Goal: Task Accomplishment & Management: Manage account settings

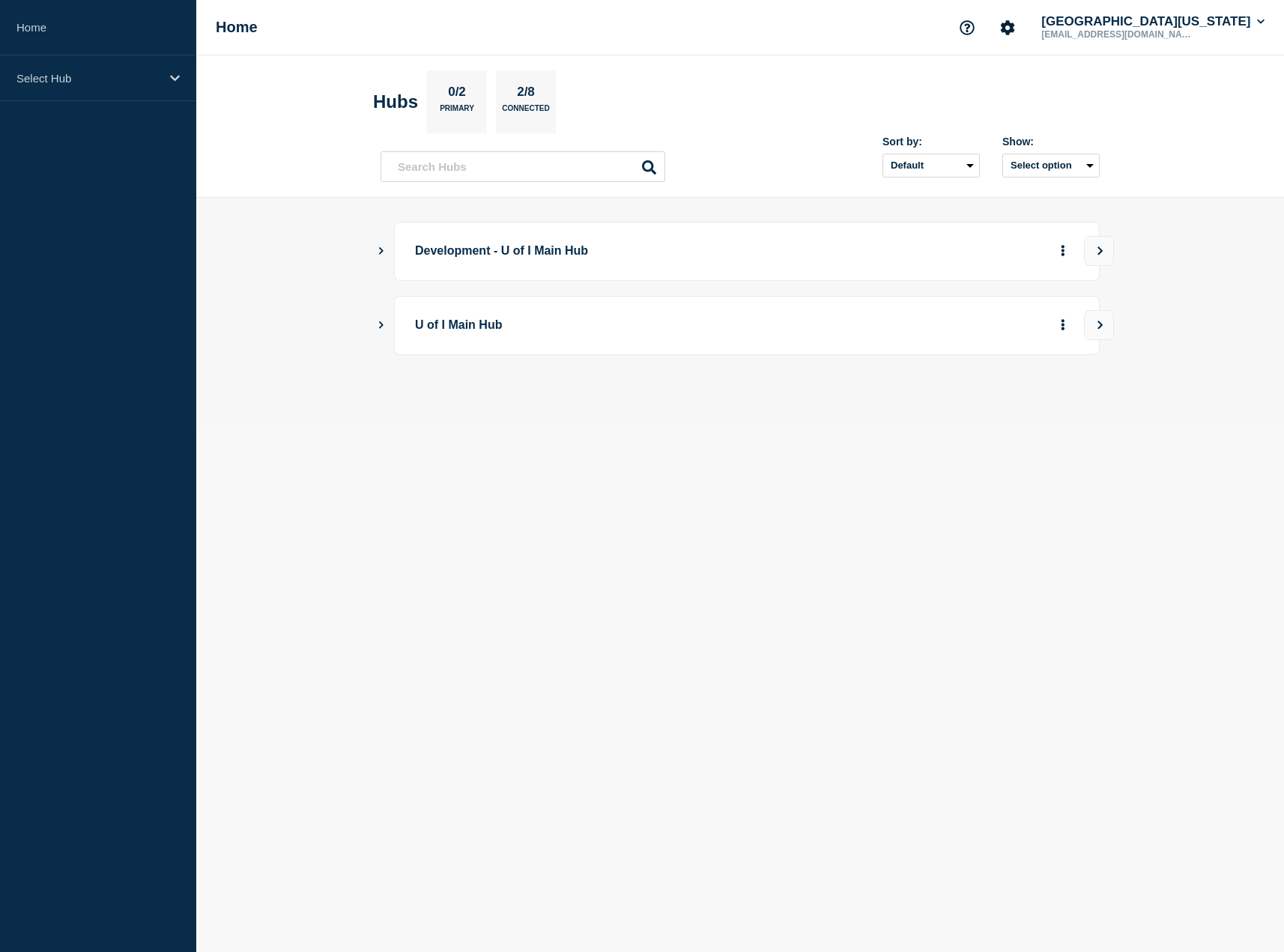
click at [385, 324] on icon "Show Connected Hubs" at bounding box center [381, 324] width 10 height 7
click at [1011, 409] on button "See overview" at bounding box center [1011, 400] width 80 height 30
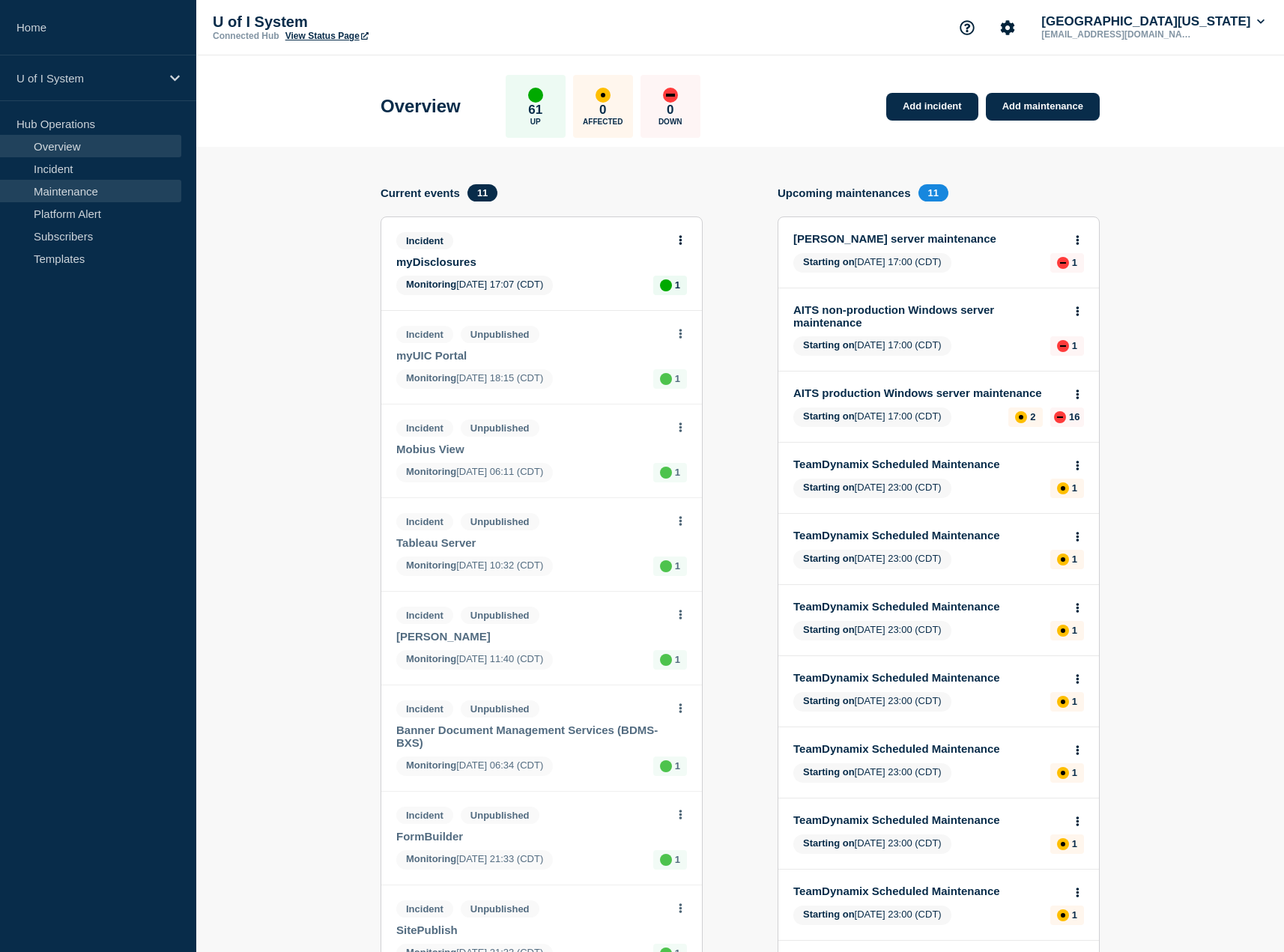
click at [77, 192] on link "Maintenance" at bounding box center [91, 191] width 182 height 22
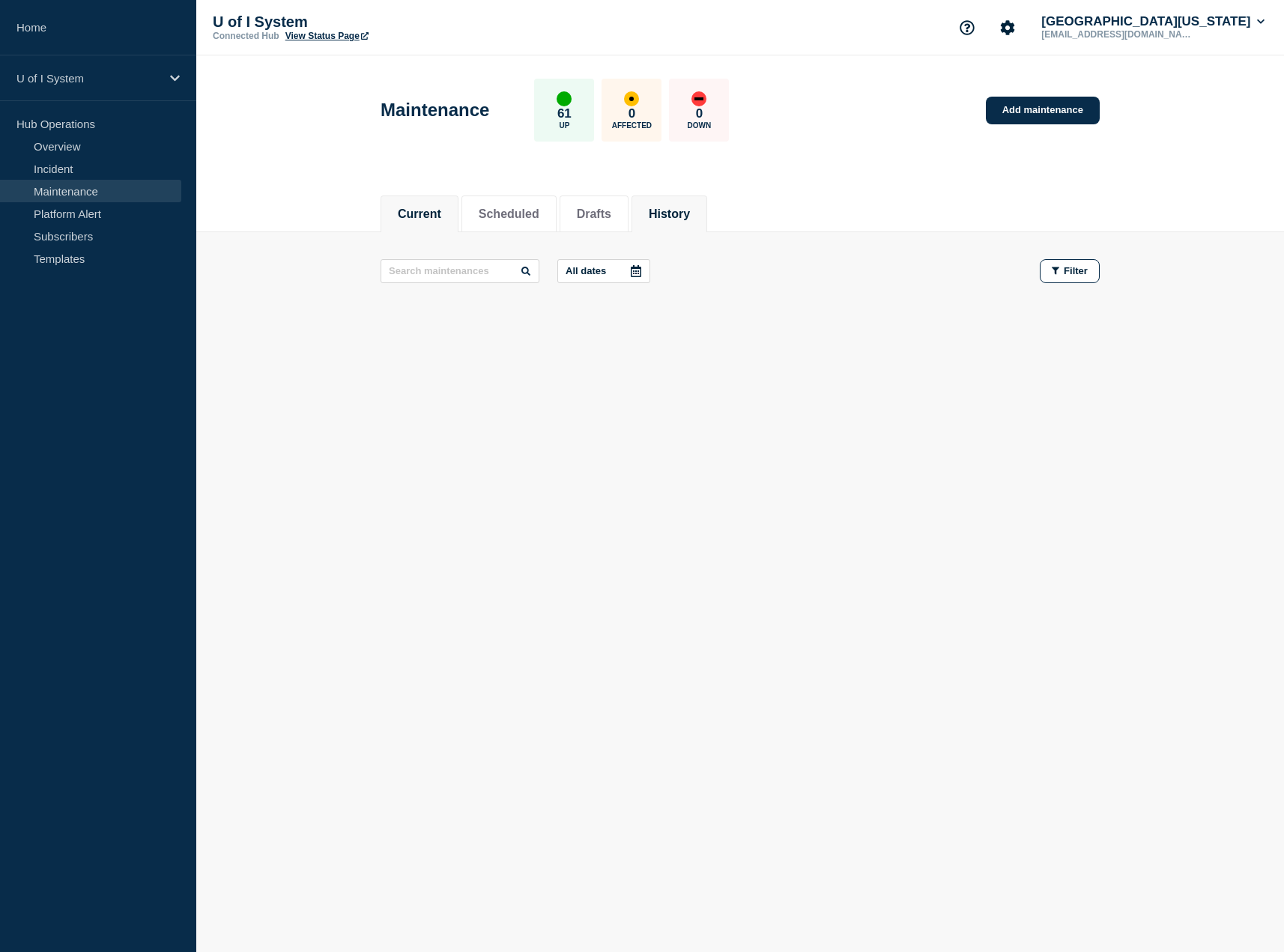
click at [685, 215] on button "History" at bounding box center [669, 214] width 41 height 14
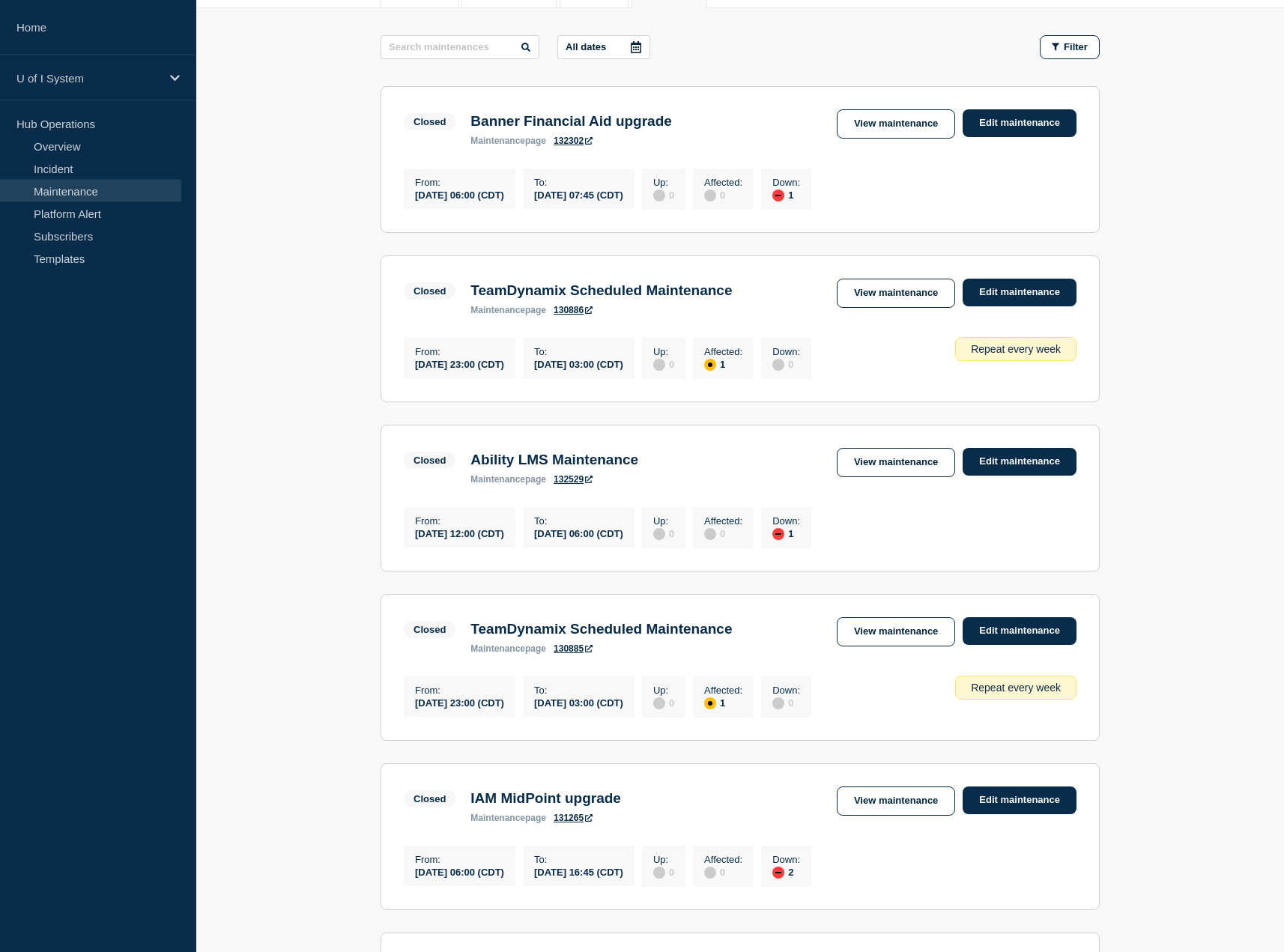
scroll to position [229, 0]
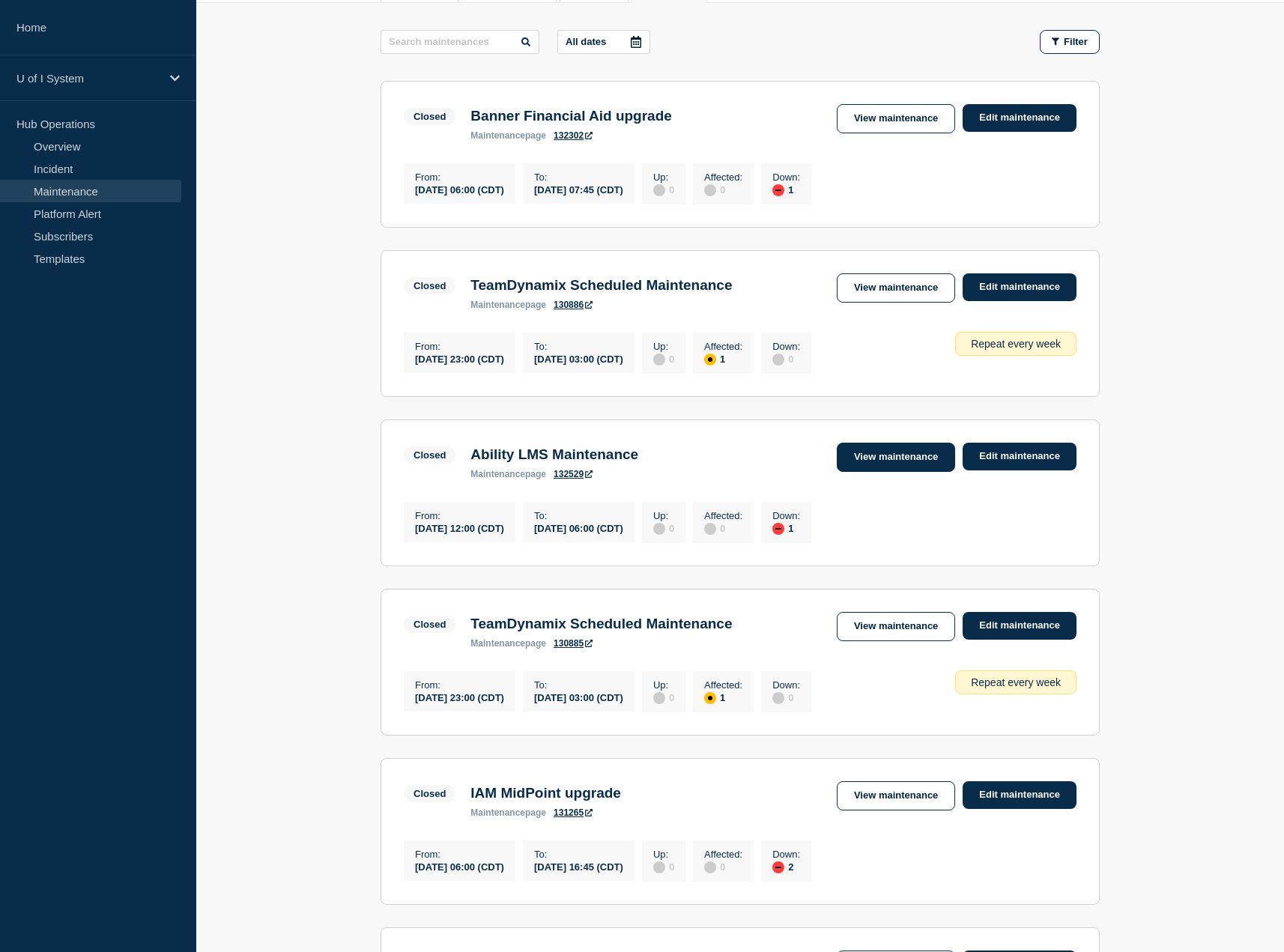
click at [920, 470] on link "View maintenance" at bounding box center [896, 458] width 119 height 30
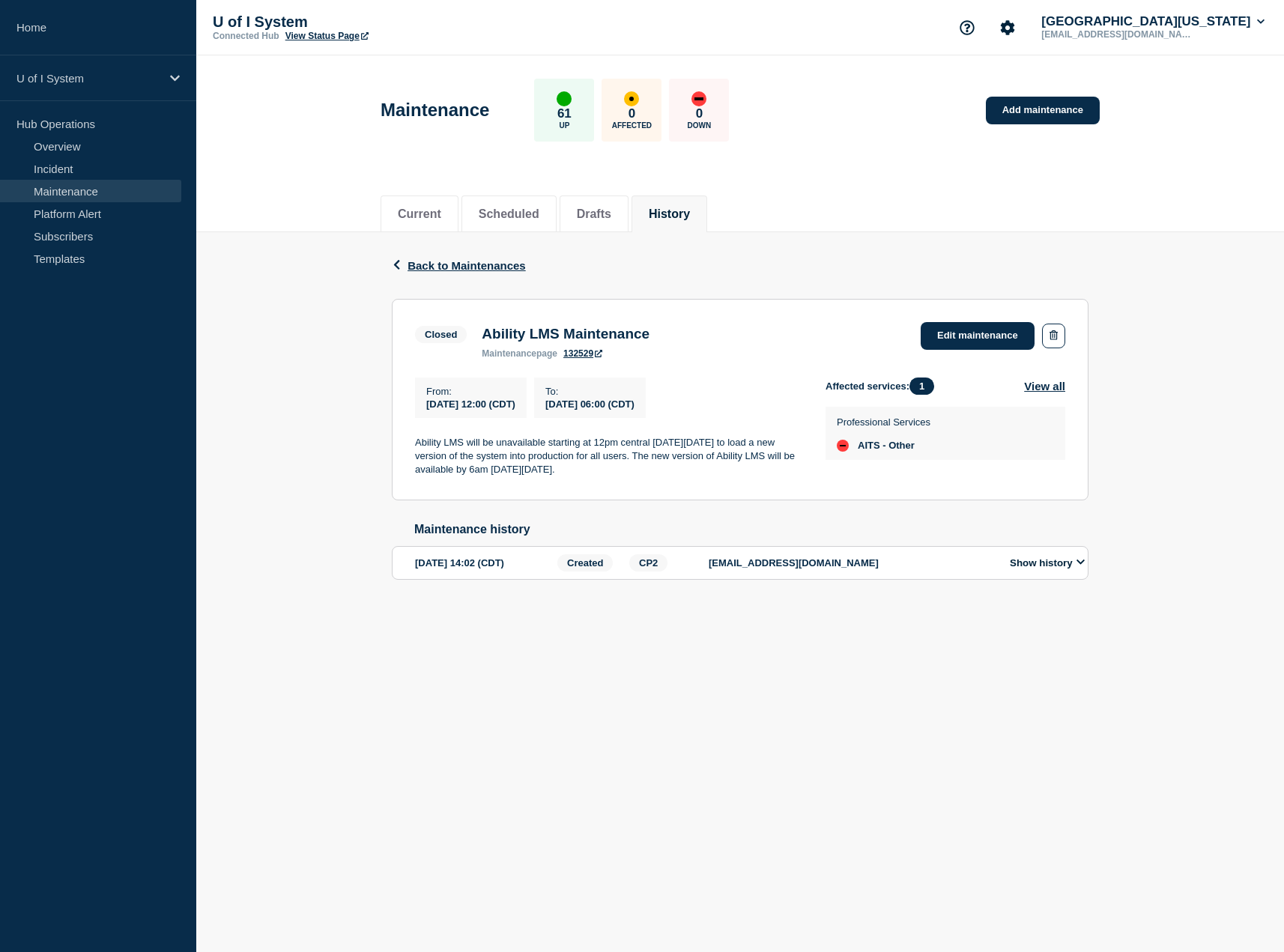
click at [330, 501] on div "Back Back to Maintenances Closed Ability LMS Maintenance From [DATE] 12:00 (CDT…" at bounding box center [741, 430] width 1088 height 396
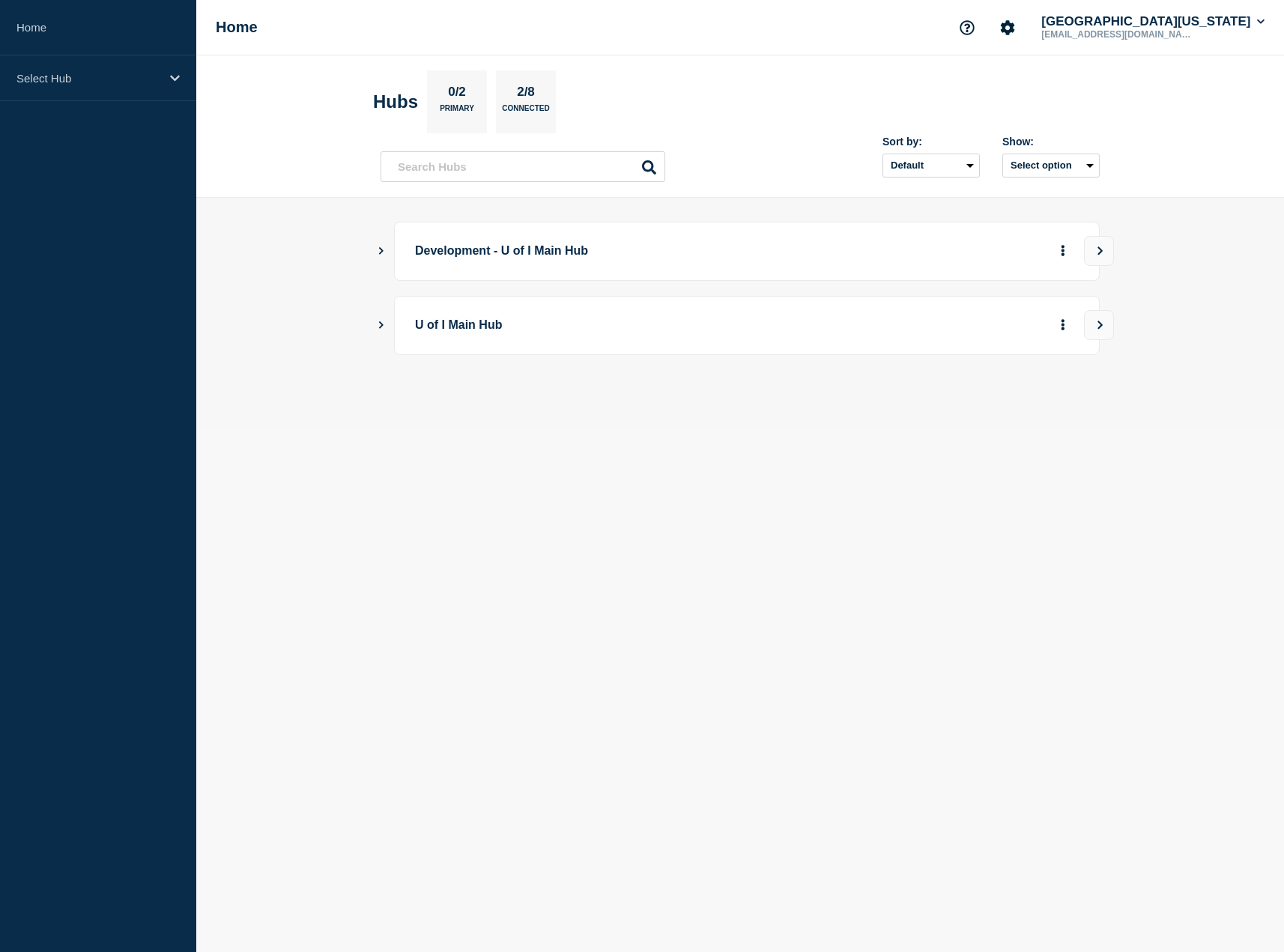
click at [381, 325] on icon "Show Connected Hubs" at bounding box center [381, 324] width 10 height 7
click at [1018, 399] on button "See overview" at bounding box center [1011, 400] width 80 height 30
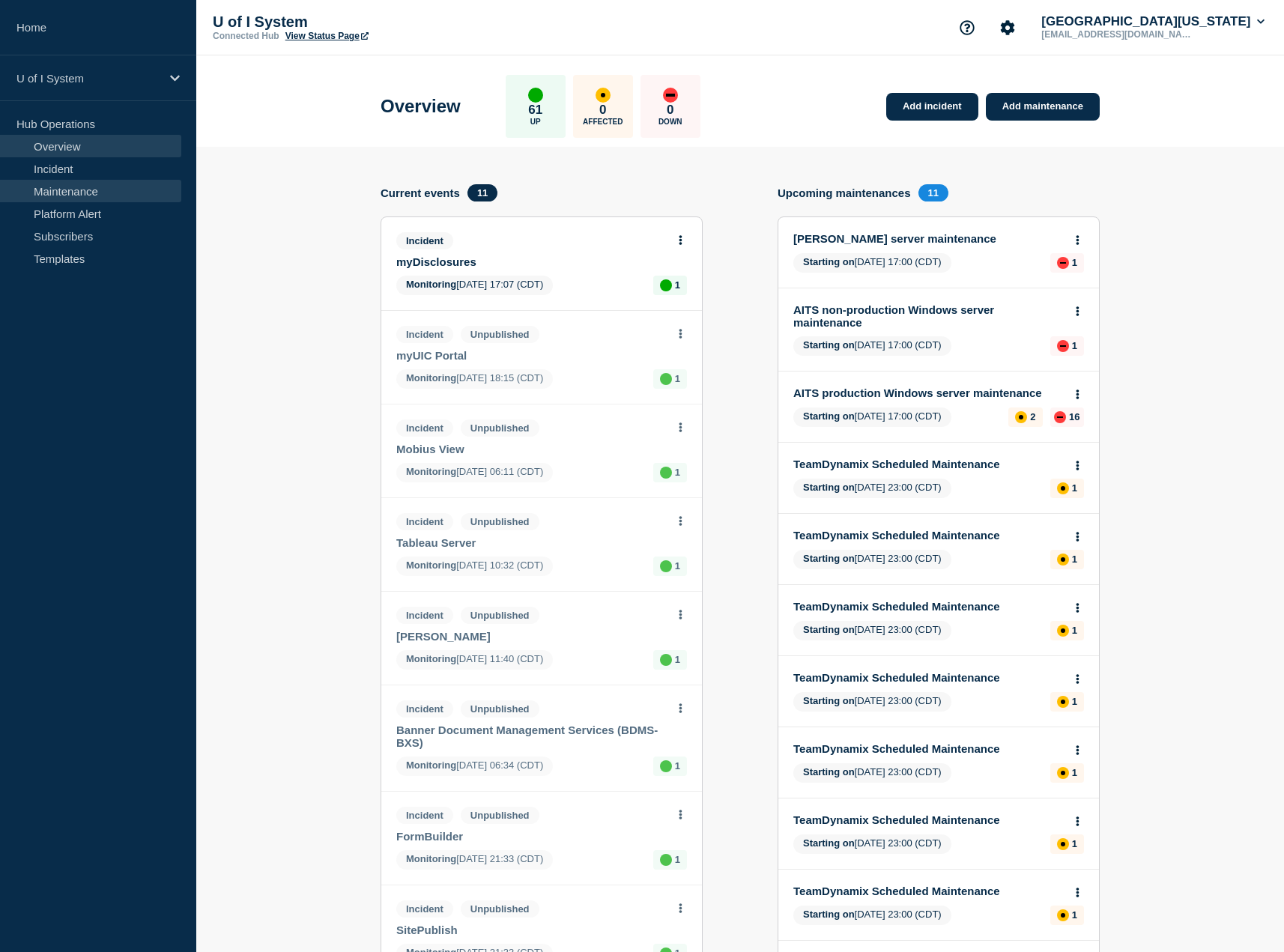
click at [81, 192] on link "Maintenance" at bounding box center [91, 191] width 182 height 22
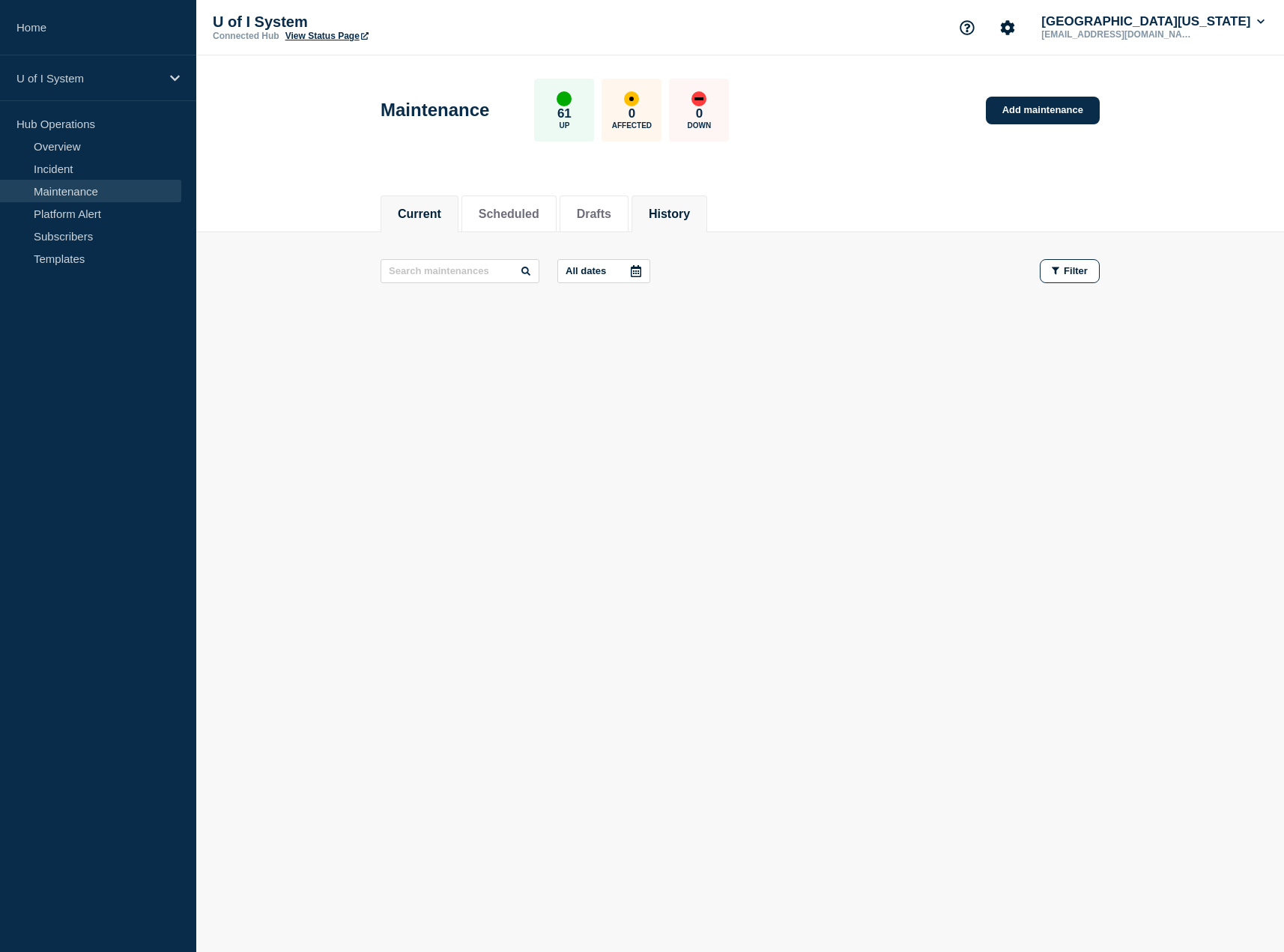
click at [690, 213] on button "History" at bounding box center [669, 214] width 41 height 14
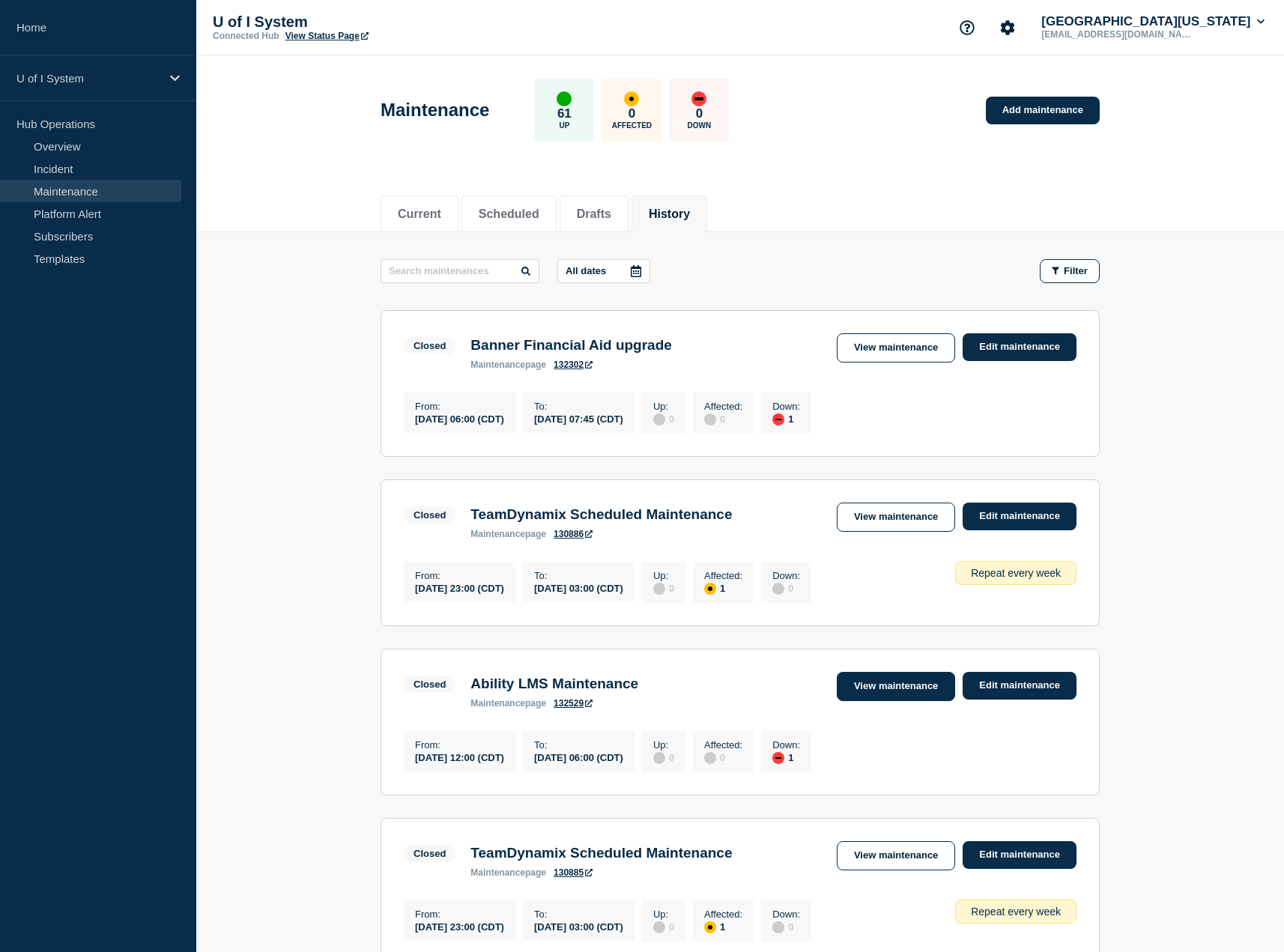
click at [920, 695] on link "View maintenance" at bounding box center [896, 687] width 119 height 30
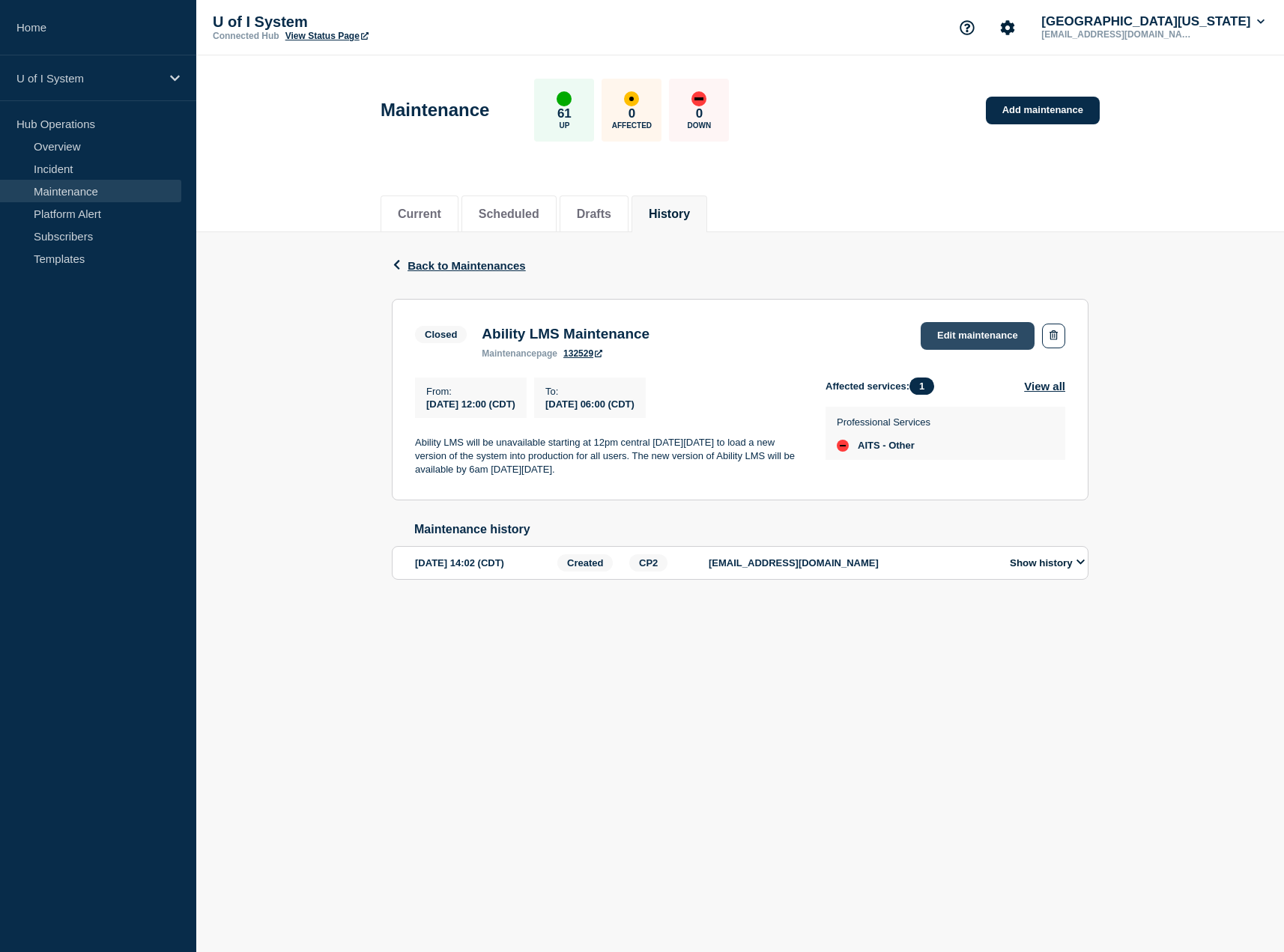
click at [974, 336] on link "Edit maintenance" at bounding box center [977, 336] width 114 height 28
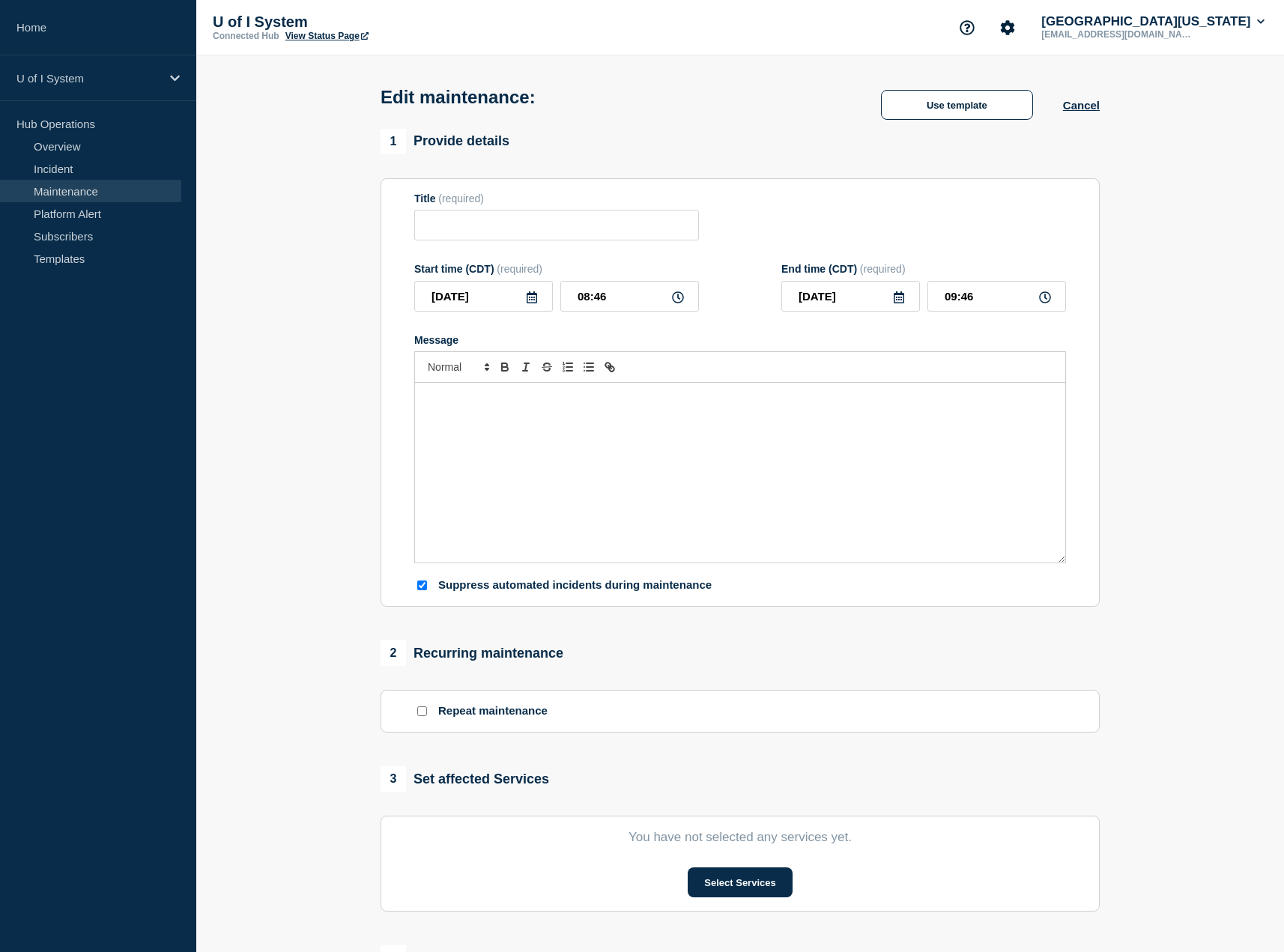
type input "Ability LMS Maintenance"
type input "2025-08-07"
type input "12:00"
type input "06:00"
checkbox input "true"
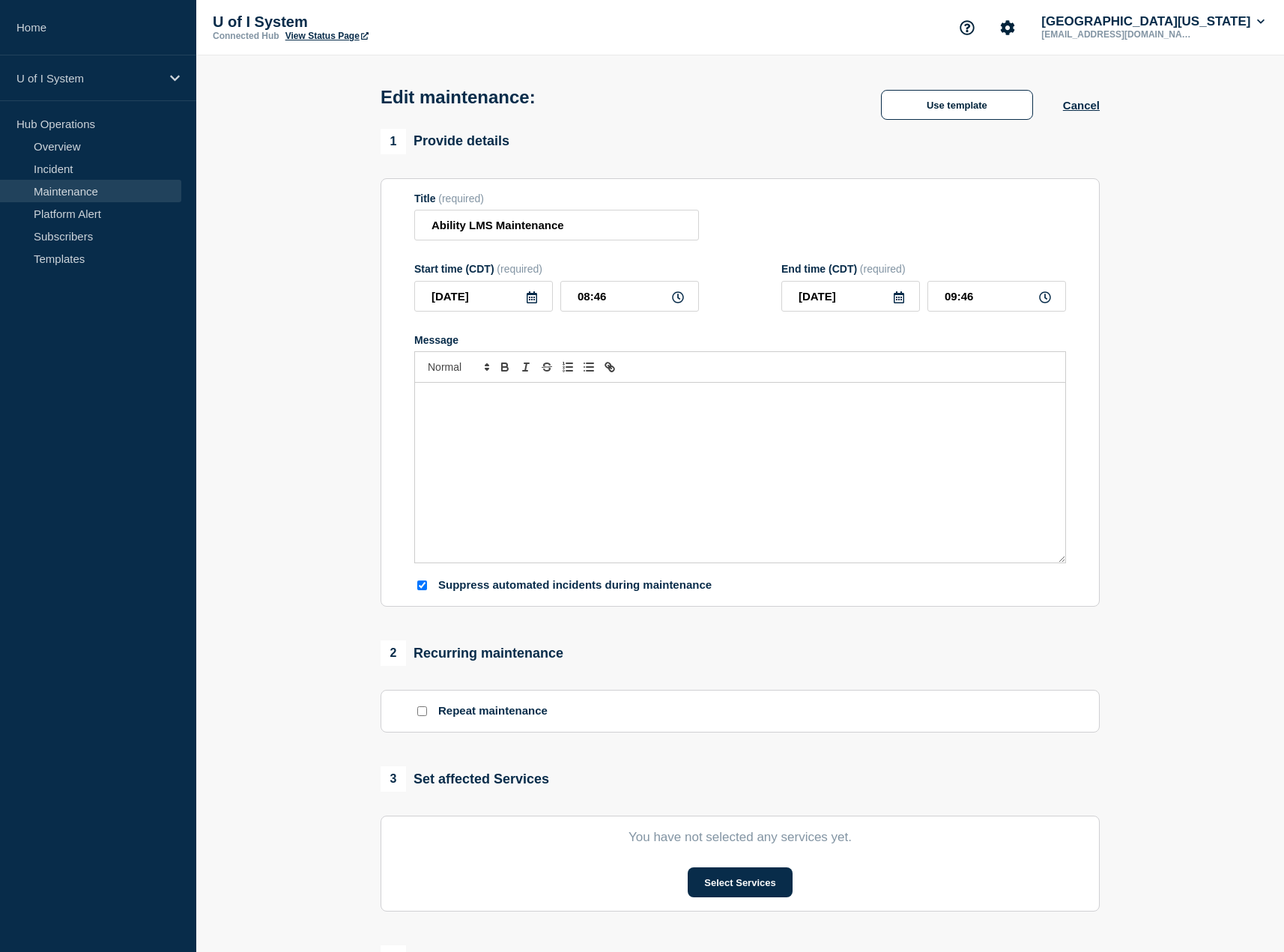
checkbox input "false"
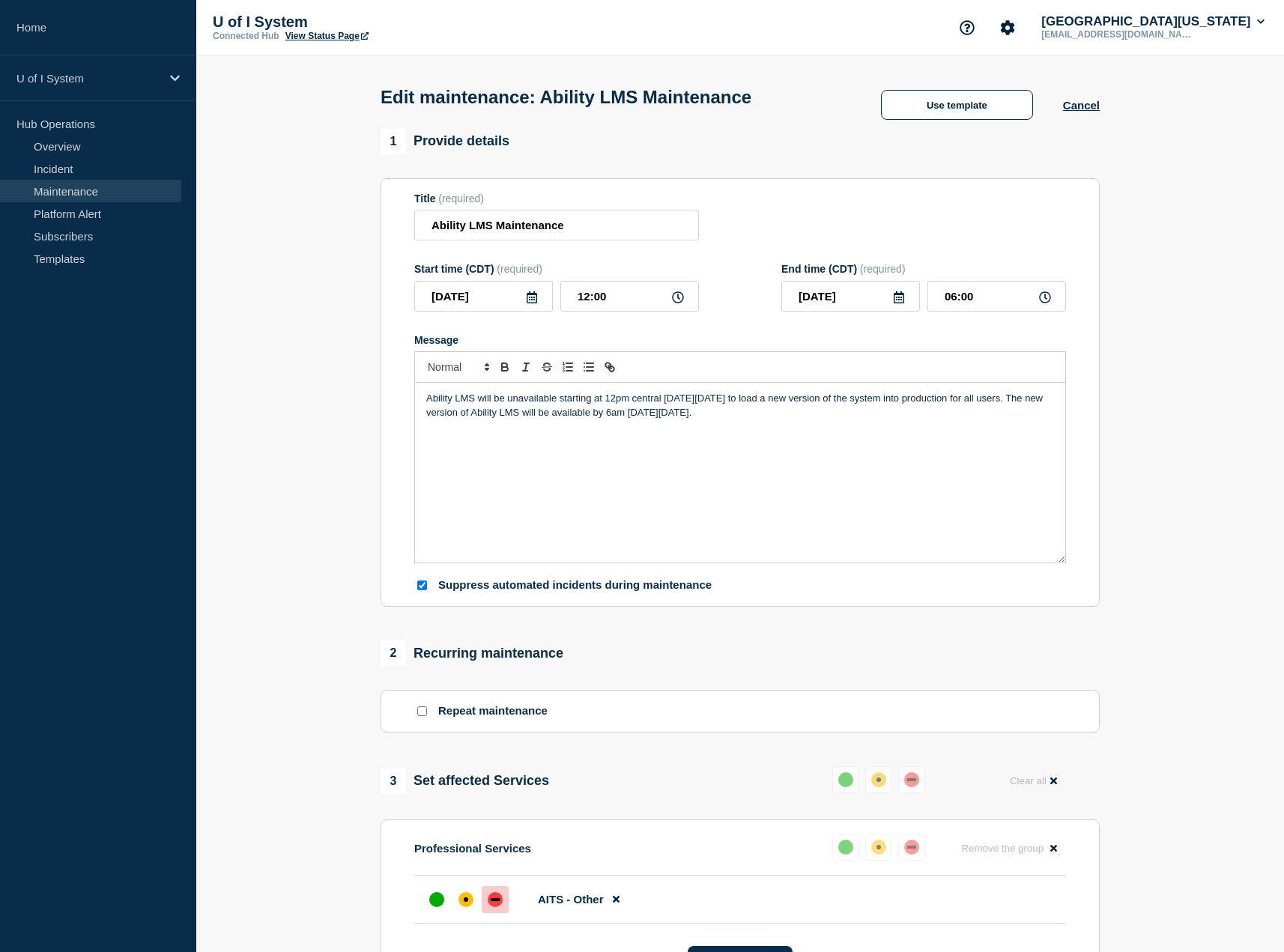
click at [1044, 302] on icon at bounding box center [1045, 297] width 12 height 12
drag, startPoint x: 977, startPoint y: 299, endPoint x: 934, endPoint y: 301, distance: 43.0
click at [934, 301] on input "06:00" at bounding box center [998, 296] width 139 height 31
click at [629, 418] on p "Ability LMS will be unavailable starting at 12pm central [DATE][DATE] to load a…" at bounding box center [740, 406] width 628 height 28
click at [745, 293] on div "Start time (CDT) (required) 2025-08-07 12:00 End time (CDT) (required) 2025-08-…" at bounding box center [740, 287] width 652 height 49
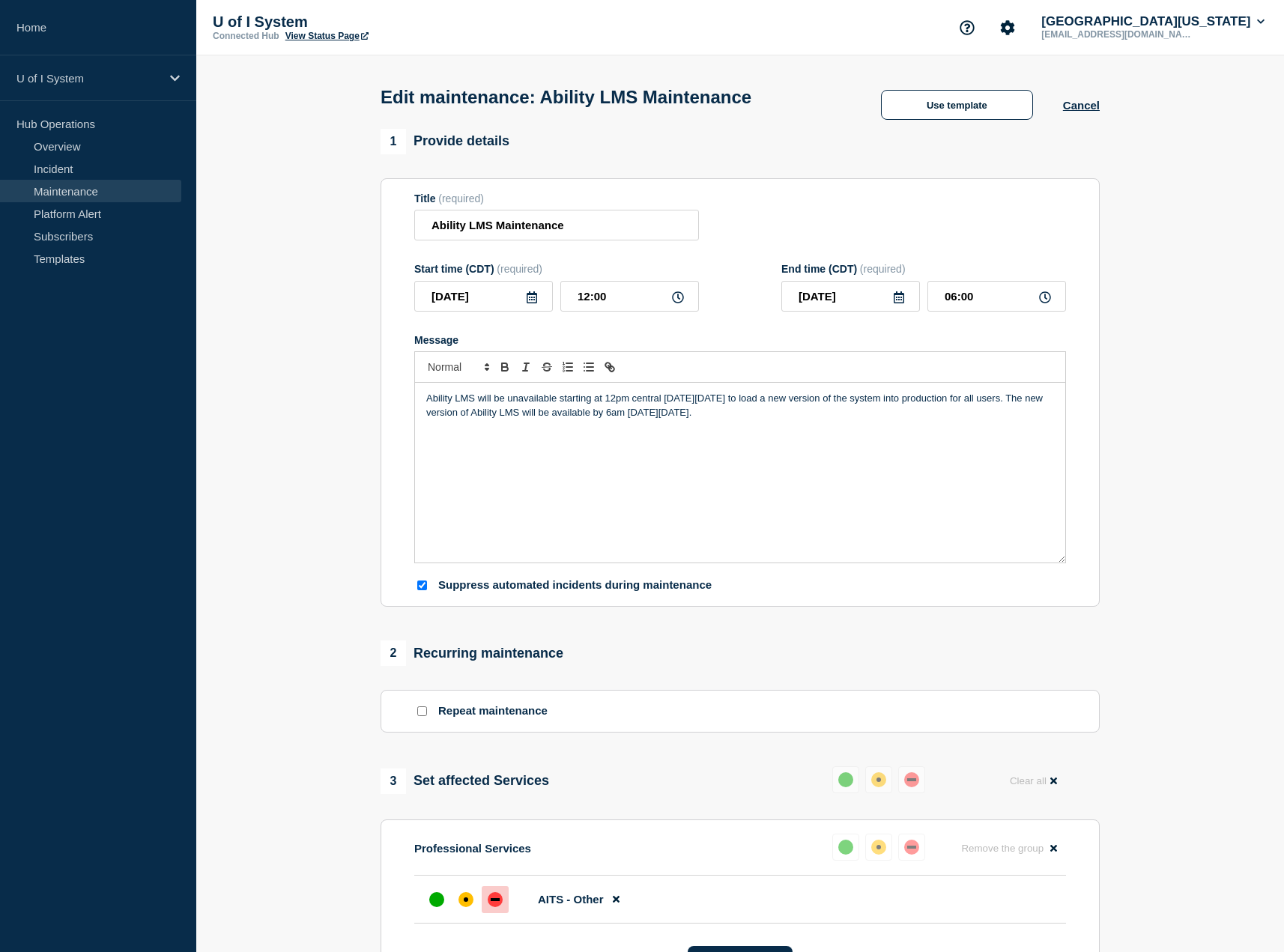
drag, startPoint x: 773, startPoint y: 422, endPoint x: 425, endPoint y: 428, distance: 348.1
click at [425, 428] on div "Ability LMS will be unavailable starting at 12pm central [DATE][DATE] to load a…" at bounding box center [741, 473] width 651 height 180
click at [1049, 300] on icon at bounding box center [1045, 297] width 12 height 12
drag, startPoint x: 986, startPoint y: 305, endPoint x: 861, endPoint y: 314, distance: 125.3
click at [928, 311] on input "06:00" at bounding box center [998, 296] width 139 height 31
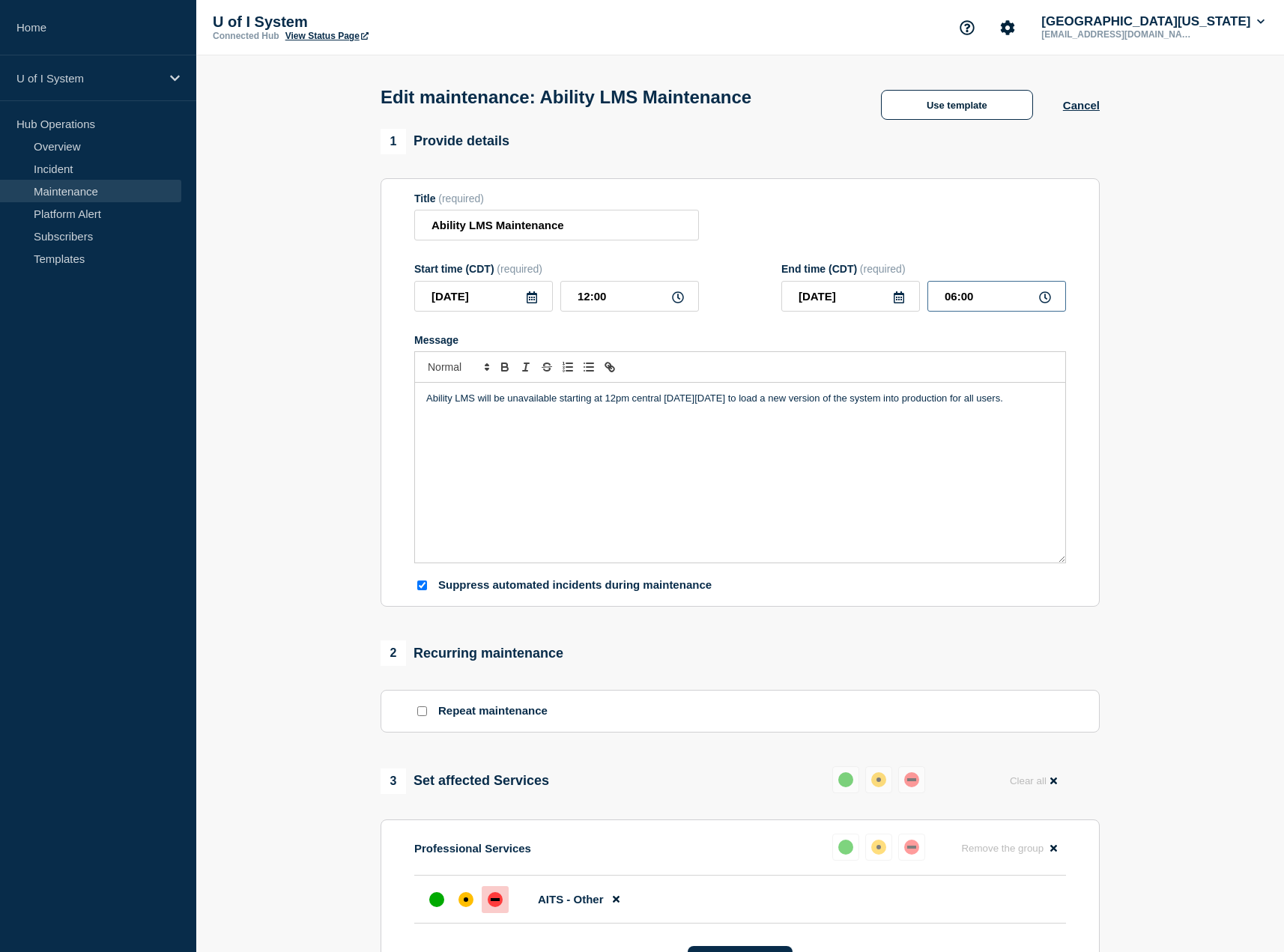
type input "__:__"
click at [950, 325] on form "Title (required) Ability LMS Maintenance Start time (CDT) (required) 2025-08-07…" at bounding box center [740, 393] width 652 height 400
click at [947, 301] on input "text" at bounding box center [998, 296] width 139 height 31
type input "13:00"
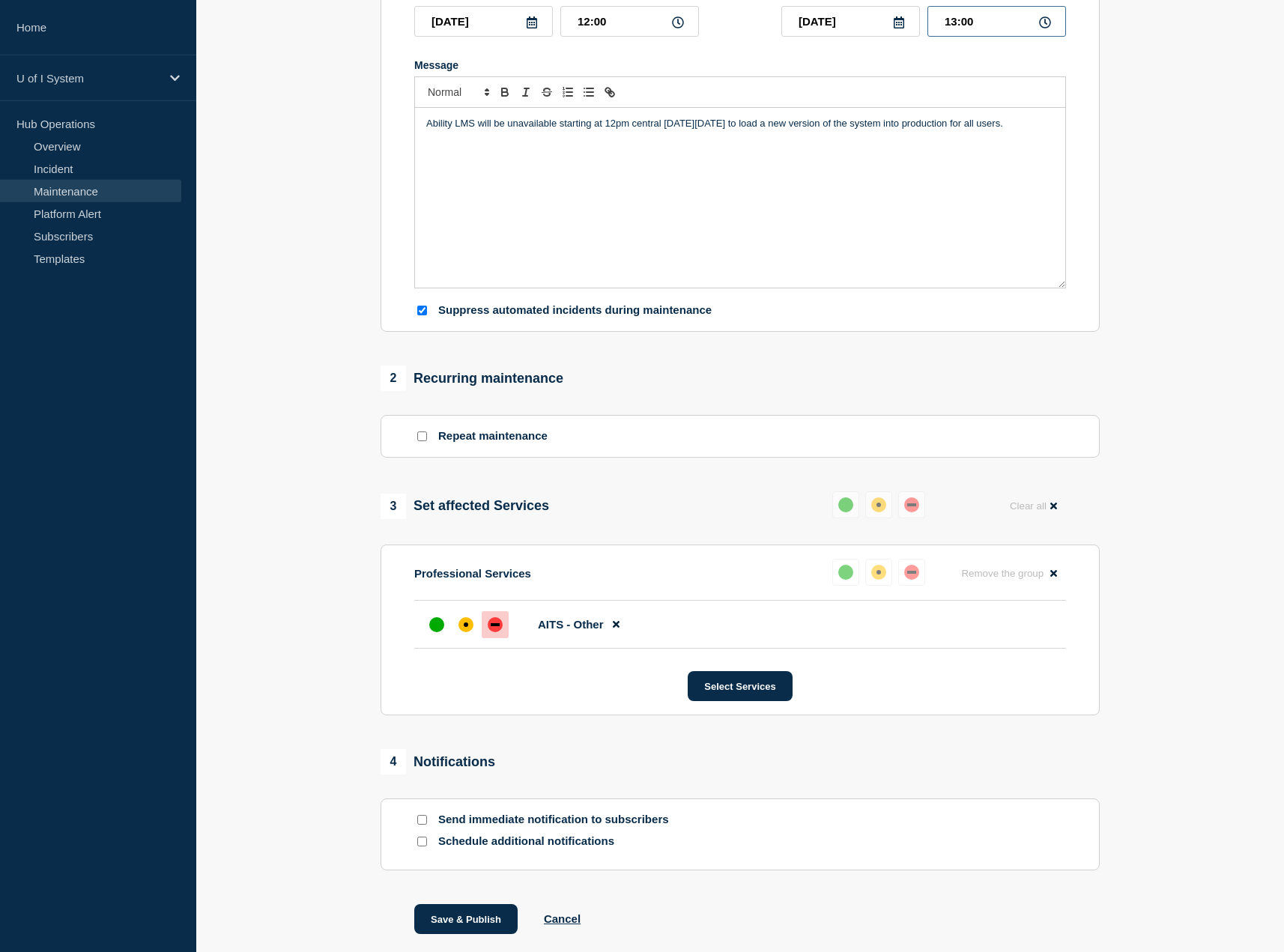
scroll to position [367, 0]
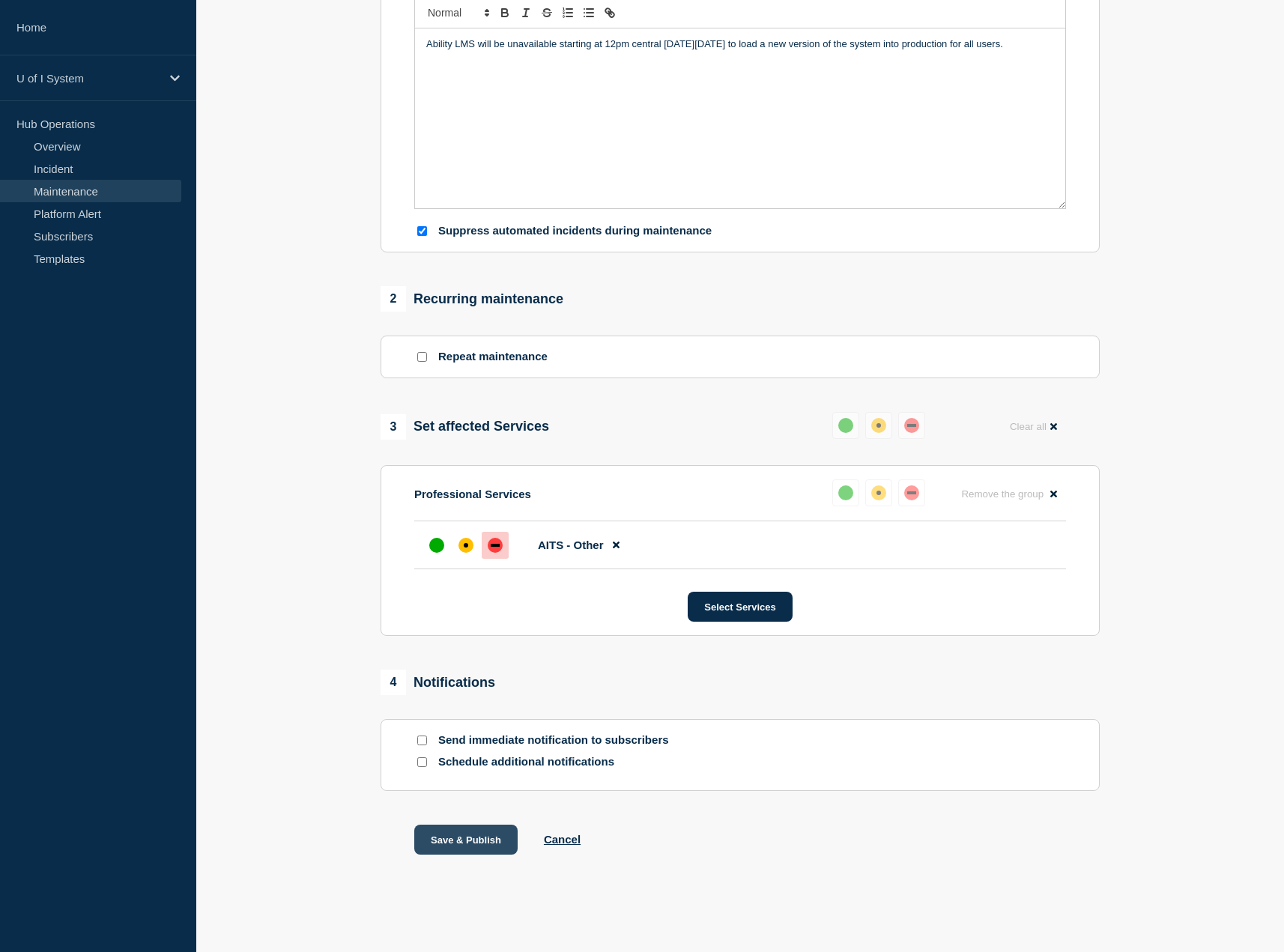
click at [455, 837] on button "Save & Publish" at bounding box center [466, 840] width 104 height 30
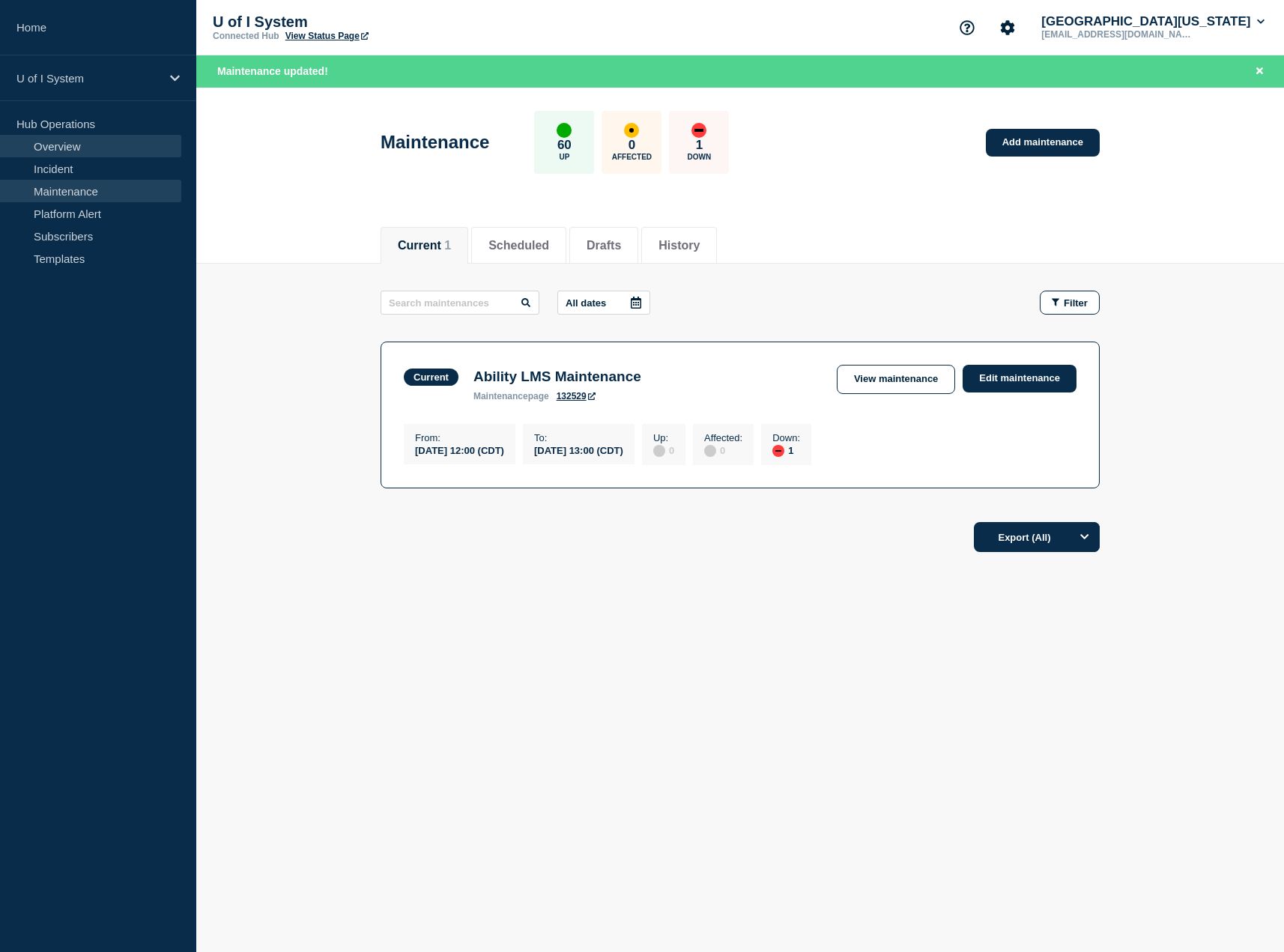
click at [67, 148] on link "Overview" at bounding box center [91, 146] width 182 height 22
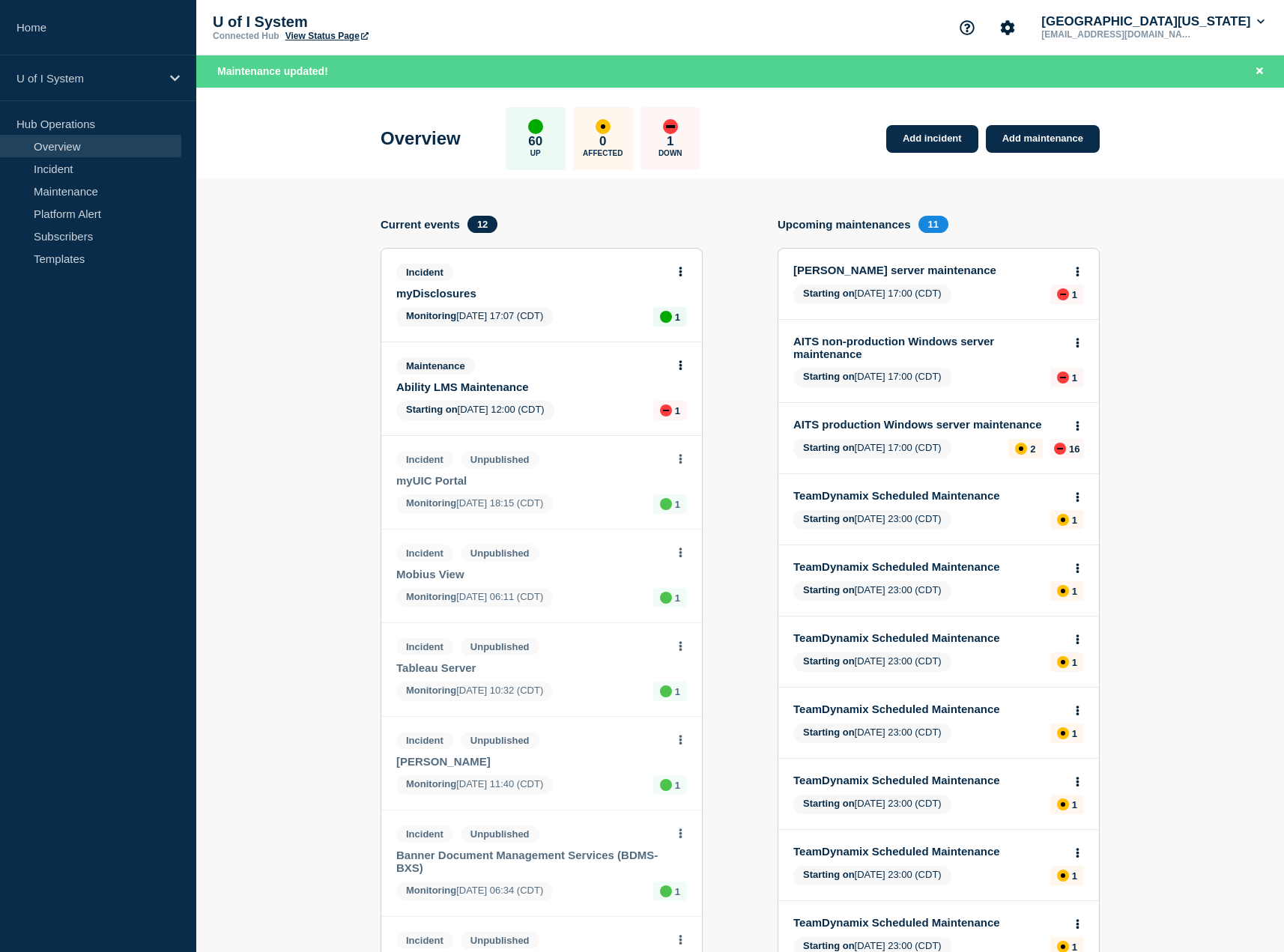
click at [691, 131] on div "1 Down" at bounding box center [670, 139] width 60 height 63
